Goal: Information Seeking & Learning: Compare options

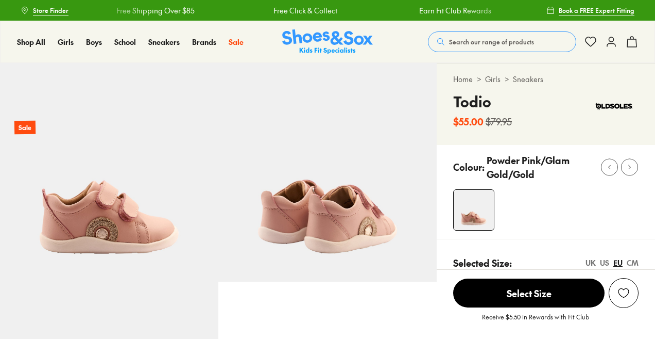
select select "*"
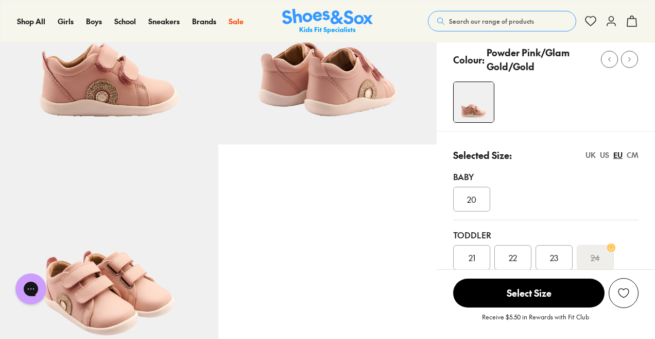
scroll to position [179, 0]
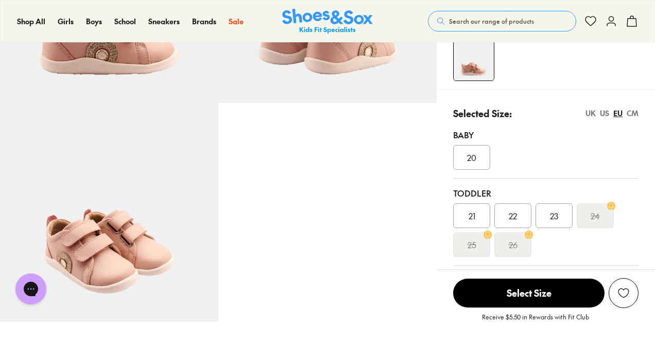
click at [474, 214] on span "21" at bounding box center [472, 215] width 7 height 12
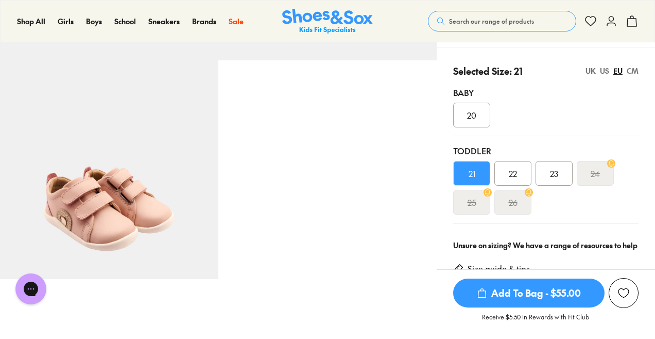
scroll to position [222, 0]
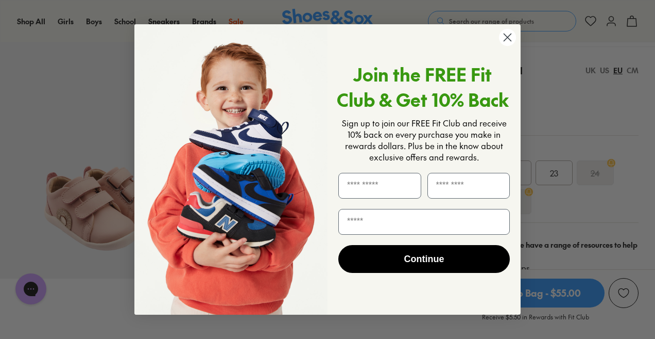
click at [509, 41] on circle "Close dialog" at bounding box center [507, 37] width 17 height 17
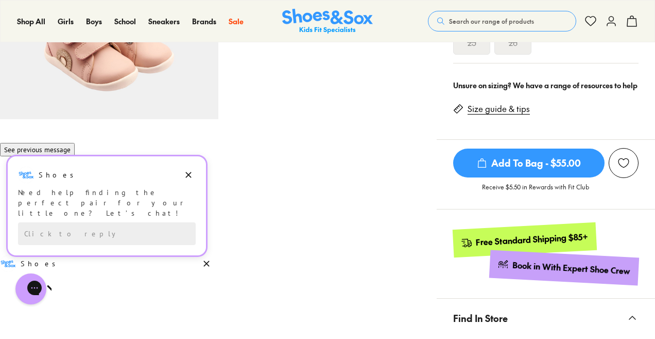
scroll to position [381, 0]
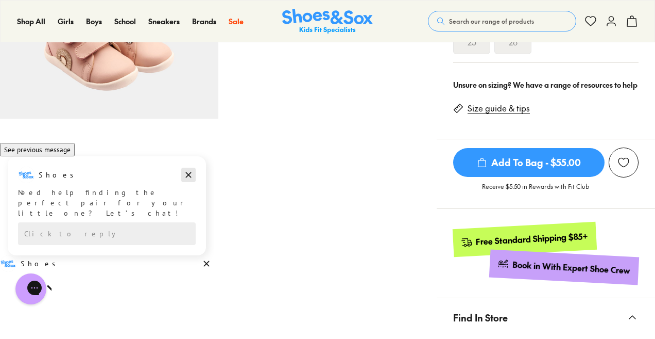
click at [188, 181] on icon "Dismiss campaign" at bounding box center [188, 174] width 10 height 12
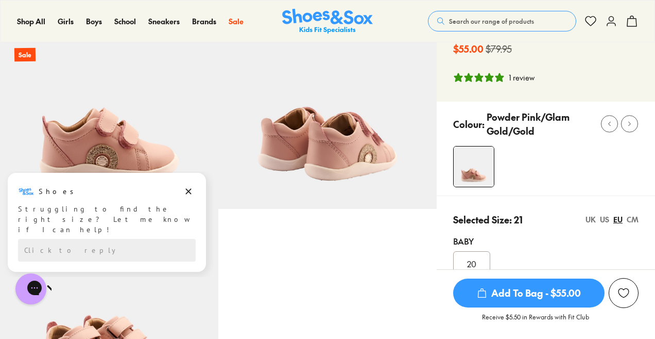
scroll to position [72, 0]
click at [188, 189] on icon "Dismiss campaign" at bounding box center [188, 191] width 10 height 12
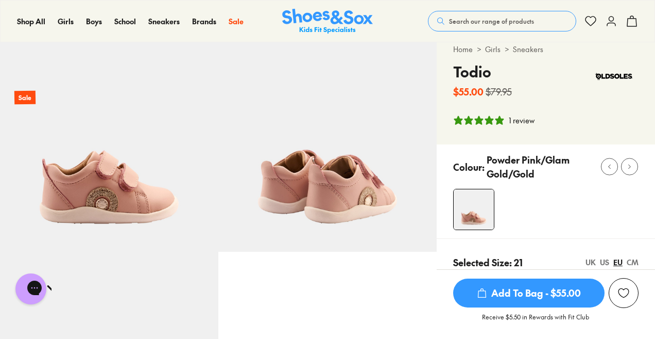
scroll to position [29, 0]
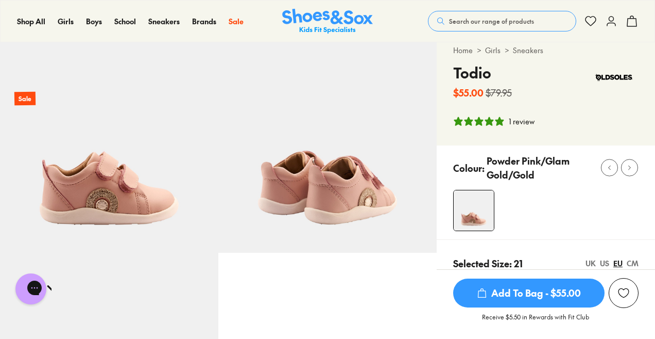
click at [90, 183] on img at bounding box center [109, 143] width 218 height 218
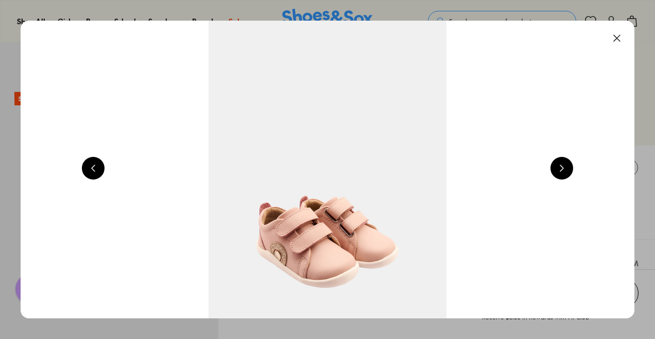
scroll to position [0, 618]
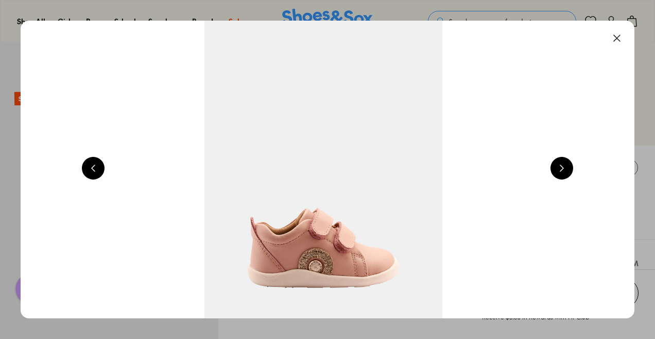
click at [618, 36] on button at bounding box center [617, 38] width 23 height 23
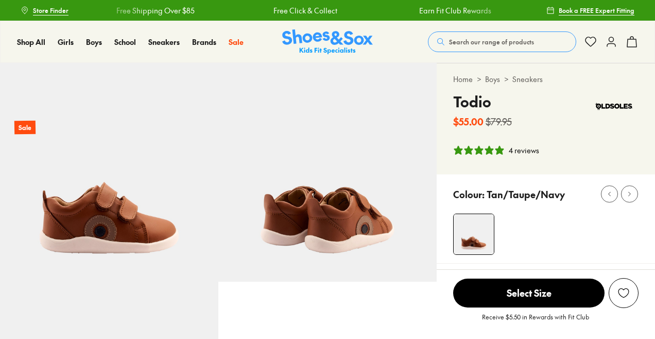
select select "*"
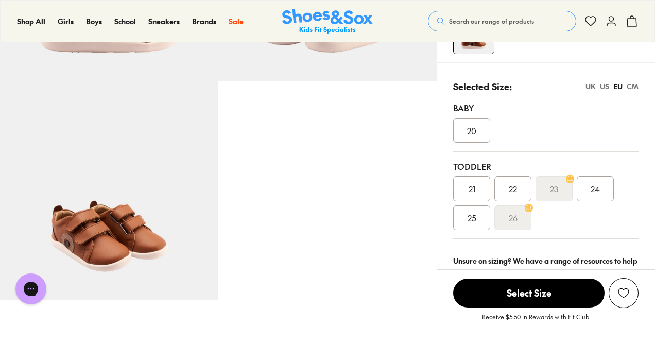
scroll to position [201, 0]
click at [466, 198] on div "21" at bounding box center [471, 188] width 37 height 25
